Goal: Information Seeking & Learning: Check status

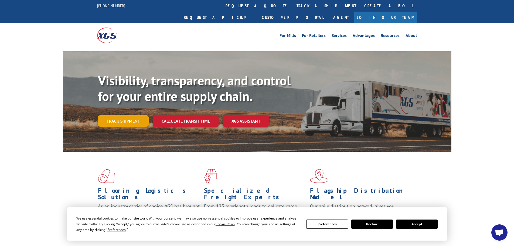
click at [114, 115] on link "Track shipment" at bounding box center [123, 120] width 51 height 11
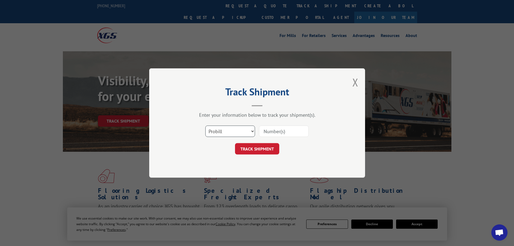
click at [214, 130] on select "Select category... Probill BOL PO" at bounding box center [230, 130] width 50 height 11
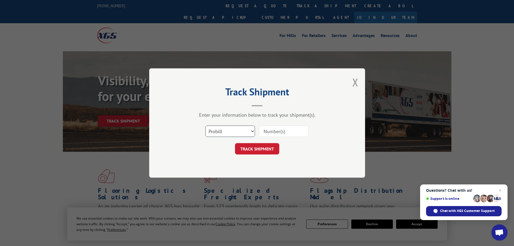
select select "po"
click at [205, 125] on select "Select category... Probill BOL PO" at bounding box center [230, 130] width 50 height 11
paste input "29520579"
type input "29520579"
click at [264, 147] on button "TRACK SHIPMENT" at bounding box center [257, 148] width 44 height 11
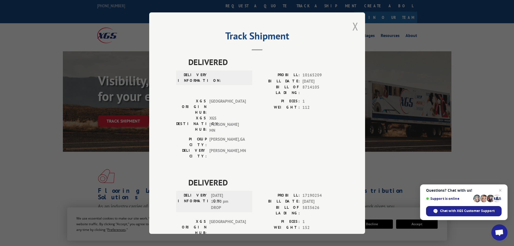
click at [353, 25] on button "Close modal" at bounding box center [355, 26] width 6 height 14
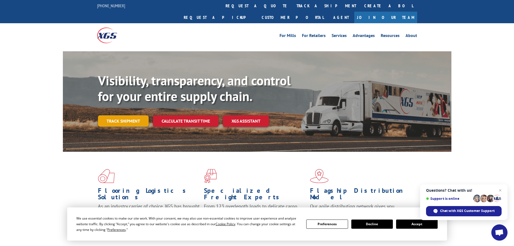
click at [121, 115] on link "Track shipment" at bounding box center [123, 120] width 51 height 11
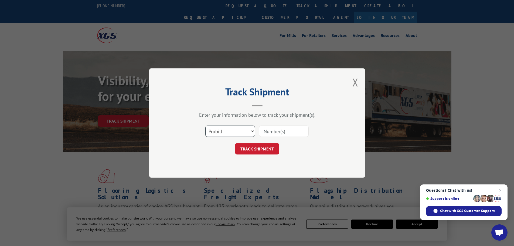
click at [226, 131] on select "Select category... Probill BOL PO" at bounding box center [230, 130] width 50 height 11
select select "po"
click at [205, 125] on select "Select category... Probill BOL PO" at bounding box center [230, 130] width 50 height 11
paste input "29520579"
type input "29520579"
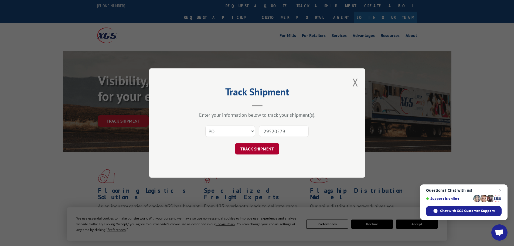
click at [269, 151] on button "TRACK SHIPMENT" at bounding box center [257, 148] width 44 height 11
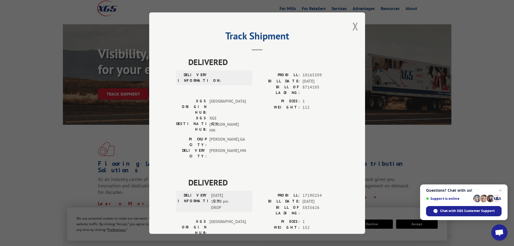
click at [348, 27] on div "Track Shipment DELIVERED DELIVERY INFORMATION: PROBILL: 10165209 BILL DATE: [DA…" at bounding box center [257, 122] width 216 height 221
drag, startPoint x: 353, startPoint y: 25, endPoint x: 358, endPoint y: 16, distance: 9.2
click at [353, 24] on button "Close modal" at bounding box center [355, 26] width 6 height 14
